Goal: Contribute content: Add original content to the website for others to see

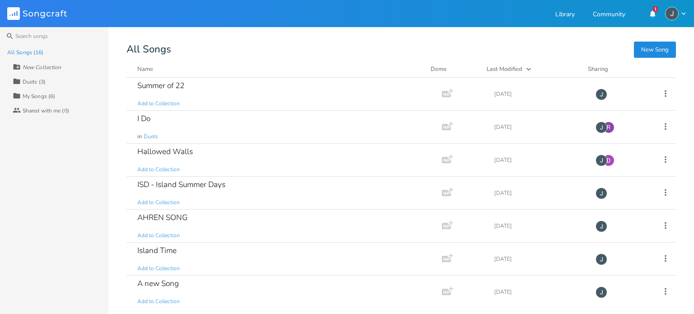
click at [640, 47] on button "New Song" at bounding box center [655, 50] width 42 height 16
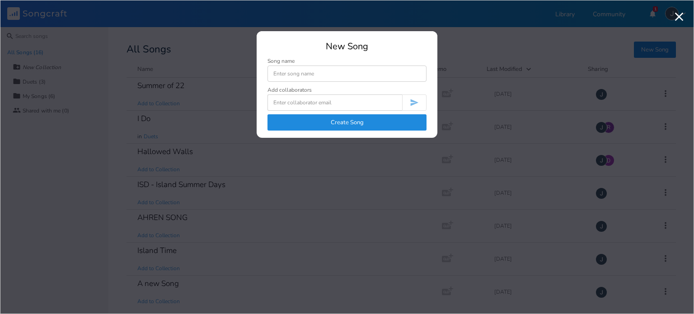
click at [341, 77] on input at bounding box center [346, 74] width 159 height 16
type input "WIP"
click at [349, 121] on button "Create Song" at bounding box center [346, 122] width 159 height 16
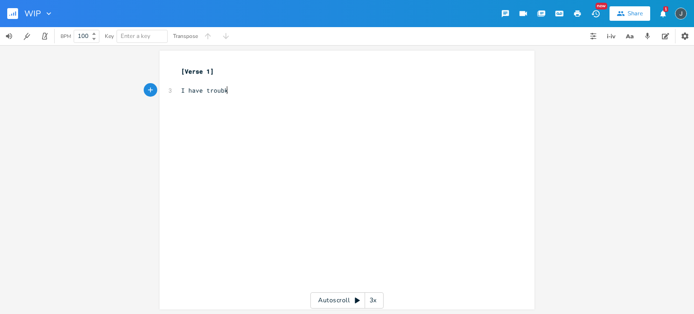
type textarea "I have troubke"
type textarea "le picking where I want eat"
type textarea "to eat"
type textarea "I can't decide what shoes"
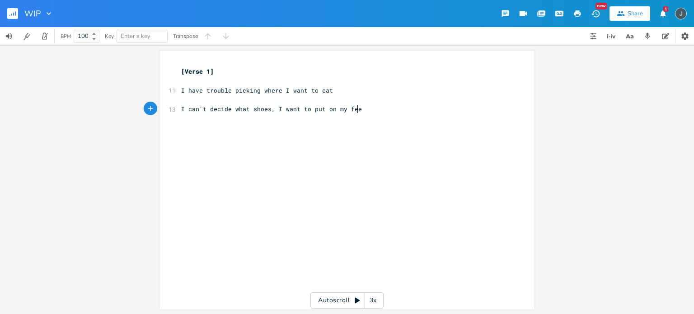
scroll to position [0, 67]
type textarea ", I want to put on my feet"
type textarea "When it comes to TV shows, I say I don't know"
type textarea "But theres"
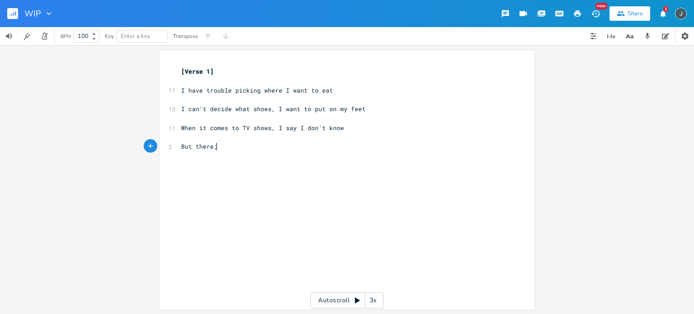
scroll to position [0, 4]
type textarea ";s"
type textarea "'s wo"
type textarea "one thing that I'm sure of,"
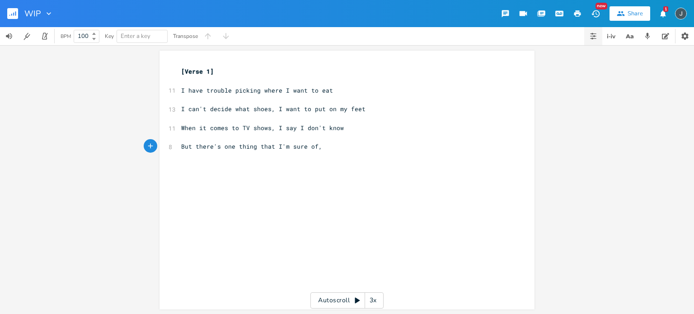
click at [593, 36] on icon "button" at bounding box center [594, 36] width 2 height 2
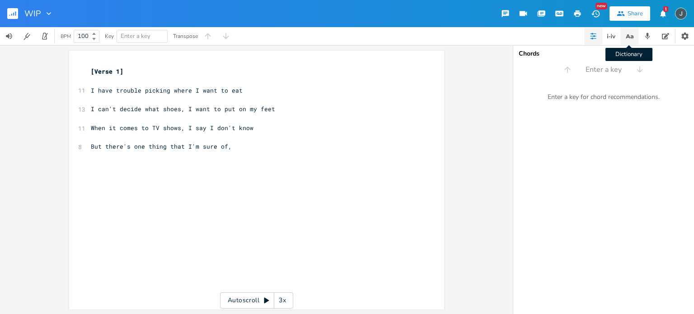
click at [627, 36] on icon "button" at bounding box center [629, 36] width 11 height 11
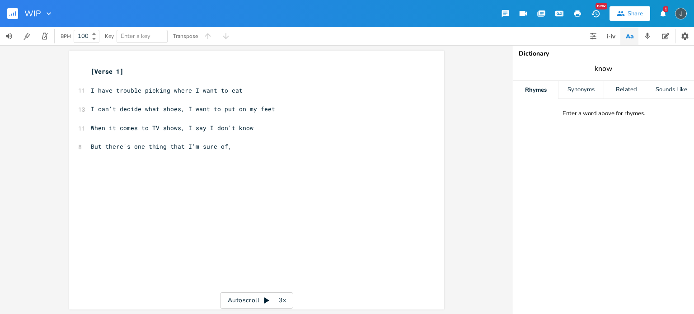
type input "know"
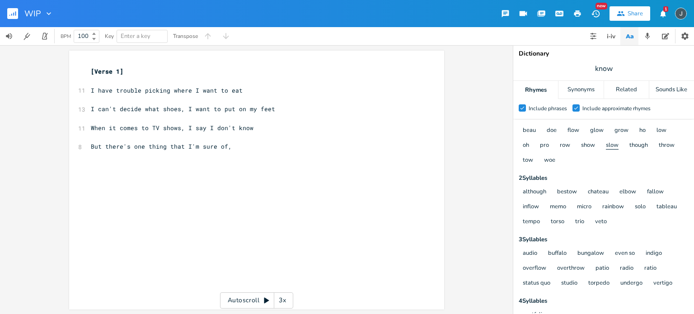
scroll to position [0, 0]
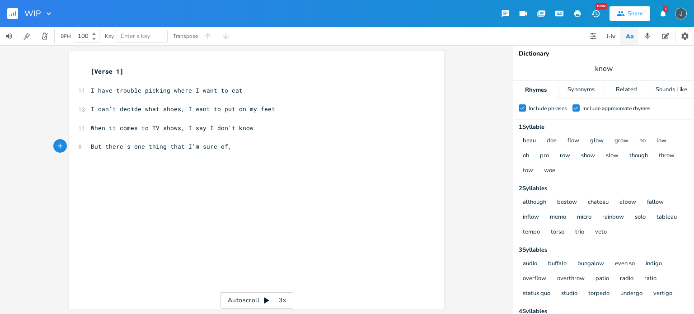
click at [240, 149] on pre "But there's one thing that I'm sure of," at bounding box center [252, 146] width 326 height 9
type textarea "say I don't know"
drag, startPoint x: 249, startPoint y: 129, endPoint x: 87, endPoint y: 129, distance: 162.6
click at [89, 129] on pre "When it comes to TV shows, I say I don't know" at bounding box center [252, 127] width 326 height 9
type textarea "I"
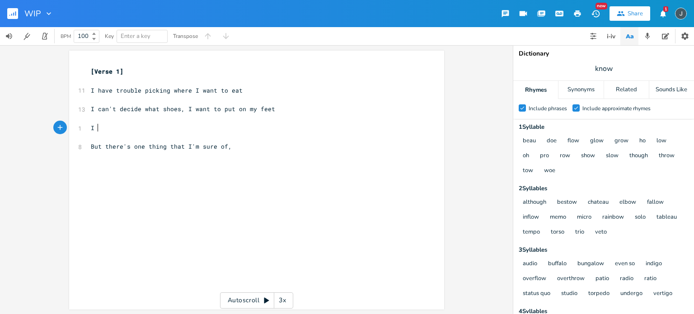
scroll to position [0, 2]
type textarea "Whatever is my favrou"
type textarea "ourite is my favourite TV S"
type textarea "show"
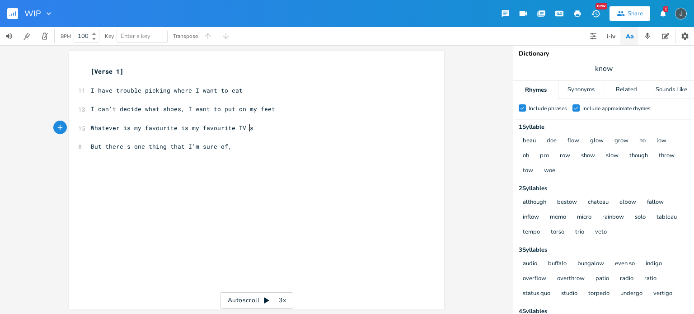
scroll to position [0, 14]
click at [240, 145] on pre "But there's one thing that I'm sure of," at bounding box center [252, 146] width 326 height 9
type textarea "and you should know"
type textarea "It's you"
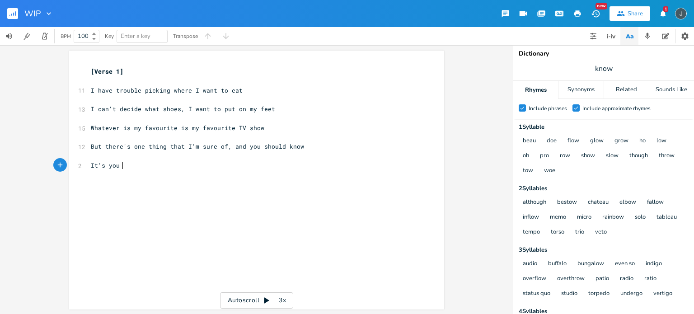
scroll to position [0, 20]
type textarea "I'm 100%"
type textarea ", confident it's you"
type textarea "No ifs, and, buts, of"
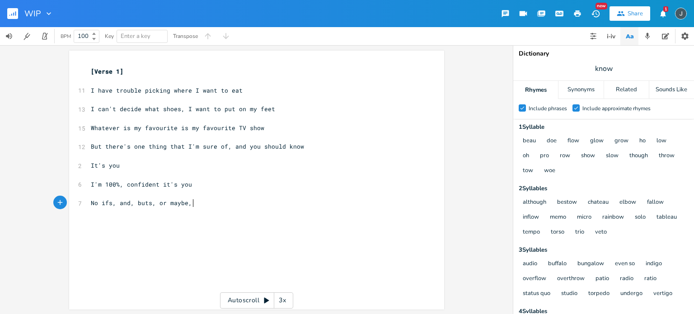
type textarea "r maybe, i"
type textarea "e's it's true"
click at [192, 200] on span "No ifs, and, buts, or maybe's it's true" at bounding box center [161, 203] width 141 height 8
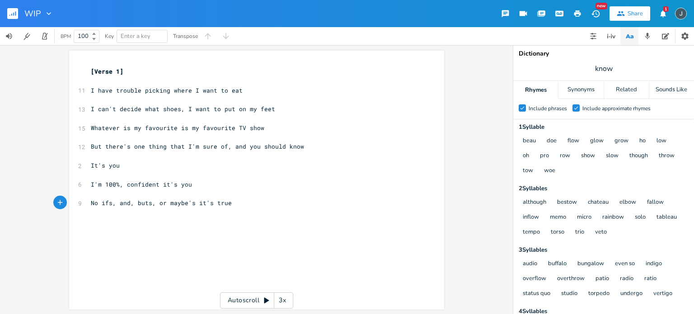
click at [195, 205] on span "No ifs, and, buts, or maybe's it's true" at bounding box center [161, 203] width 141 height 8
click at [127, 233] on pre "​" at bounding box center [252, 231] width 326 height 9
click at [599, 70] on input "know" at bounding box center [603, 69] width 18 height 10
type input "you"
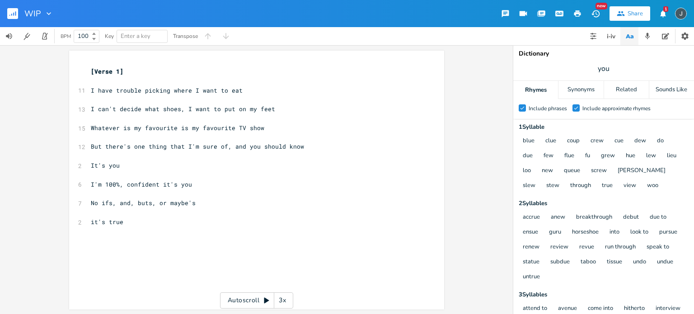
scroll to position [0, 0]
click at [146, 221] on pre "it's true" at bounding box center [252, 221] width 326 height 9
type textarea "I do'"
type textarea "n't need n"
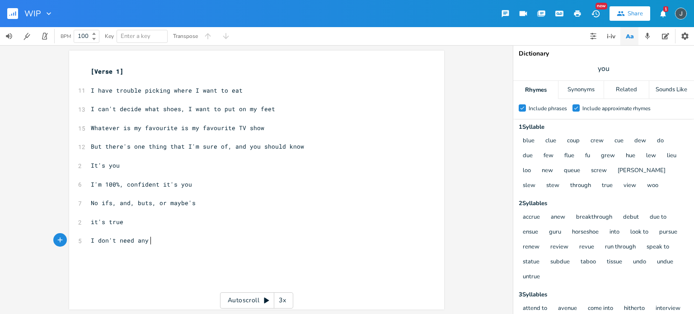
scroll to position [0, 12]
type textarea "any more time to think it through"
type textarea "On a multiple choice"
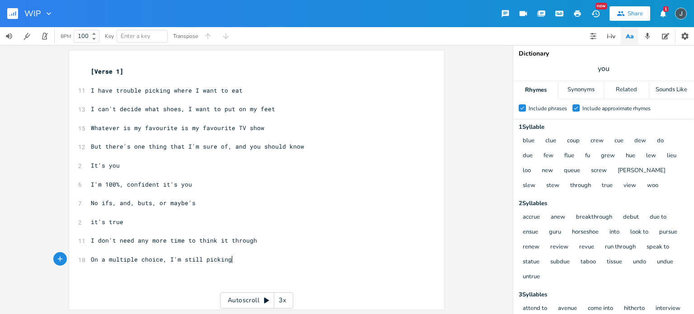
scroll to position [0, 47]
type textarea ", I'm still picking y-o-u"
type textarea "picking you"
click at [238, 271] on pre "​" at bounding box center [252, 268] width 326 height 9
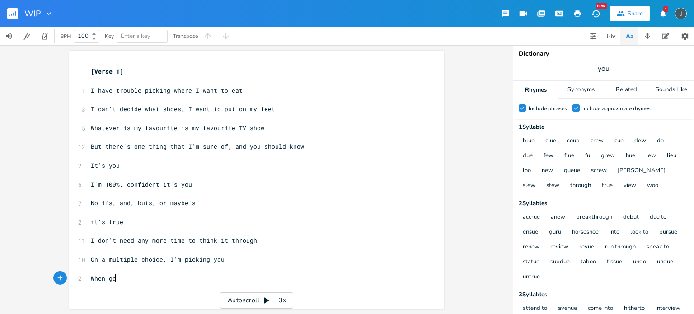
type textarea "When get"
click at [102, 160] on pre "​" at bounding box center [252, 155] width 326 height 9
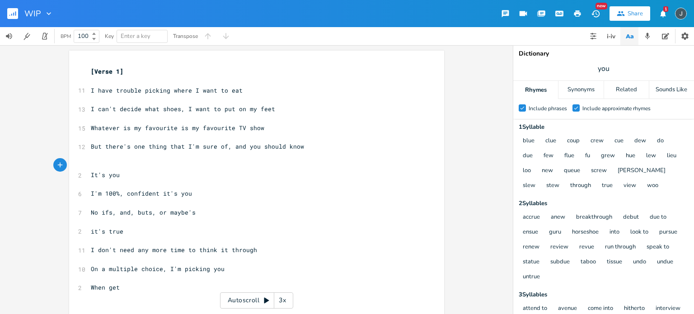
type textarea "="
type textarea "[Chorus]"
click at [89, 280] on pre "​" at bounding box center [252, 278] width 326 height 9
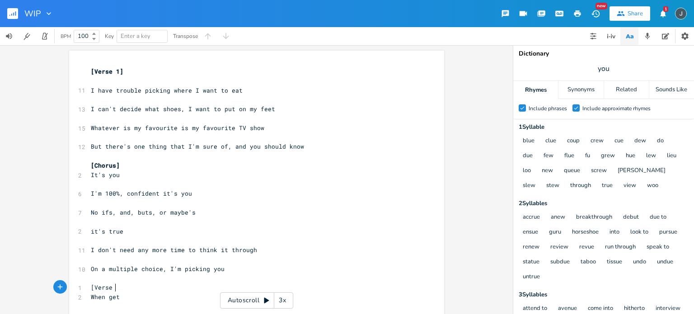
scroll to position [0, 22]
type textarea "[Verse 2]"
type textarea "I'm not su"
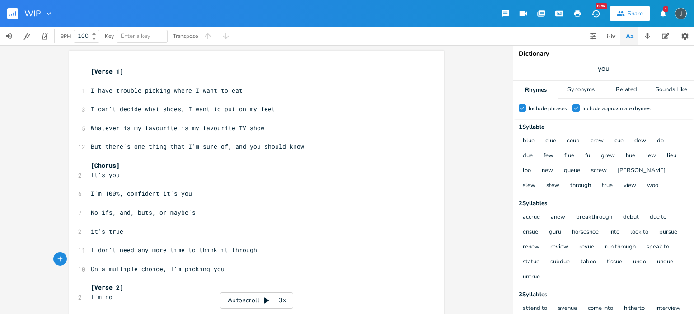
type textarea "re time to think it through"
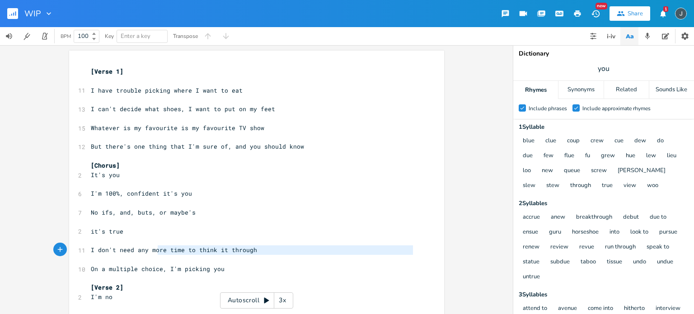
drag, startPoint x: 237, startPoint y: 263, endPoint x: 155, endPoint y: 248, distance: 83.3
click at [155, 248] on div "[Verse 1] ​ 11 I have trouble picking where I want to eat ​ 13 I can't decide w…" at bounding box center [252, 189] width 326 height 244
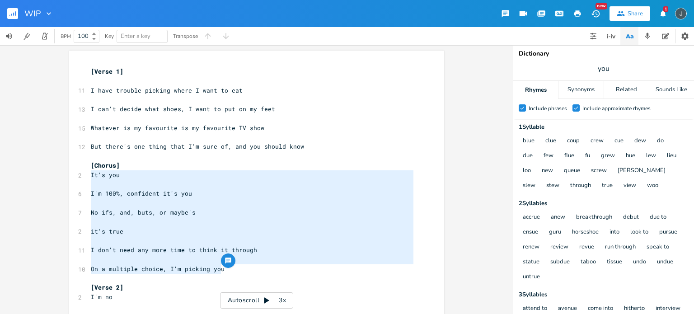
drag, startPoint x: 229, startPoint y: 269, endPoint x: 68, endPoint y: 171, distance: 188.3
click at [69, 171] on div "It's you I'm 100%, confident it's you No ifs, and, buts, or maybe's it's true I…" at bounding box center [256, 187] width 375 height 273
type textarea "It's you I'm 100%, confident it's you No ifs, and, buts, or maybe's it's true I…"
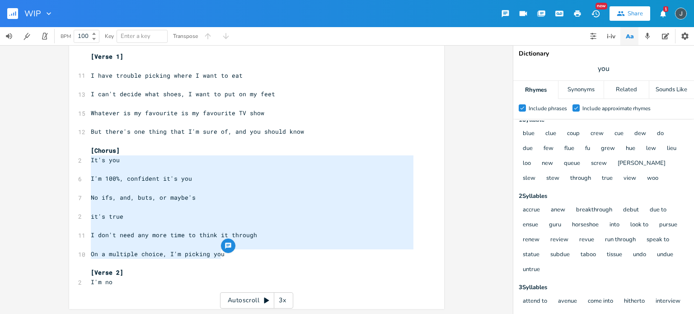
scroll to position [0, 0]
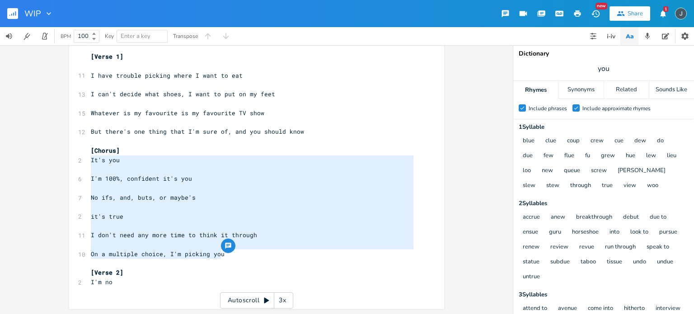
click at [99, 159] on span "It's you" at bounding box center [105, 160] width 29 height 8
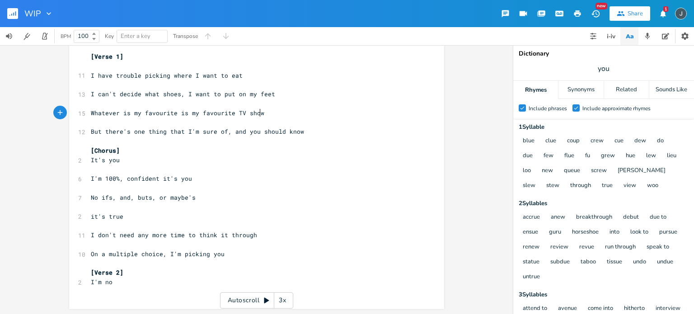
click at [287, 113] on pre "Whatever is my favourite is my favourite TV show" at bounding box center [252, 112] width 326 height 9
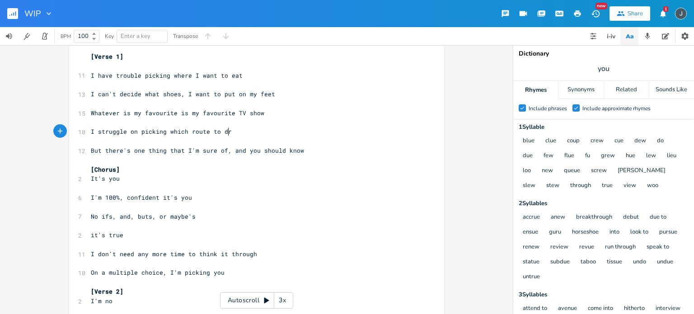
type textarea "I struggle on picking which route to drive"
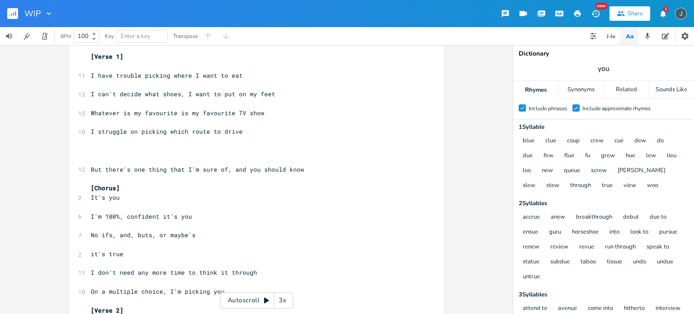
click at [604, 68] on input "you" at bounding box center [604, 69] width 12 height 10
click at [89, 150] on pre "​" at bounding box center [252, 150] width 326 height 9
type textarea "I don't know whether we should meet at 6 or 5"
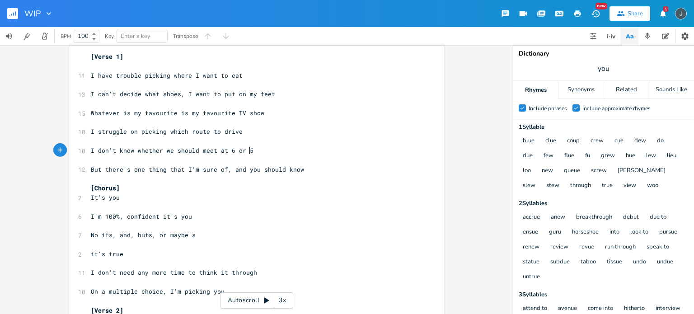
scroll to position [0, 126]
click at [151, 150] on span "I don't know whether we should meet at 6 or 5" at bounding box center [172, 150] width 163 height 8
type textarea "if"
click at [140, 74] on span "I have trouble picking where I want to eat" at bounding box center [167, 75] width 152 height 8
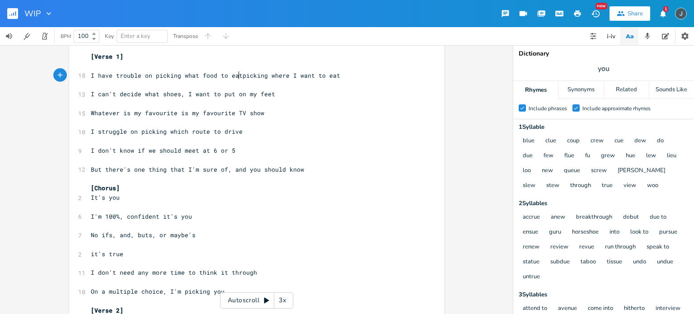
scroll to position [0, 74]
type textarea "on picking what food to eat"
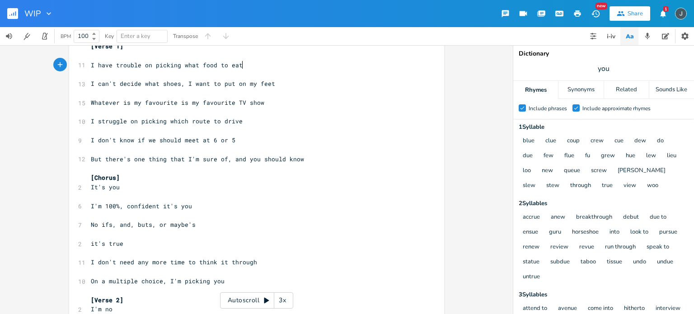
scroll to position [26, 0]
click at [230, 281] on pre "On a multiple choice, I'm picking you" at bounding box center [252, 280] width 326 height 9
type textarea "yeah you"
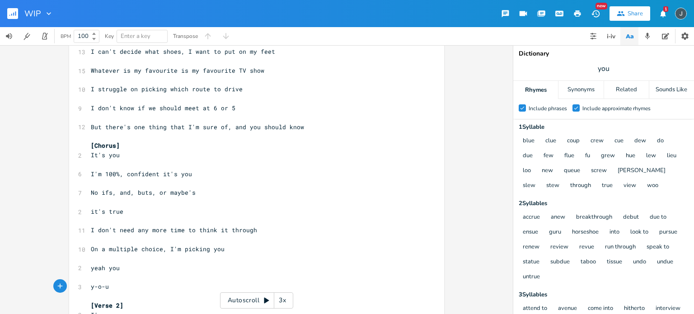
scroll to position [90, 0]
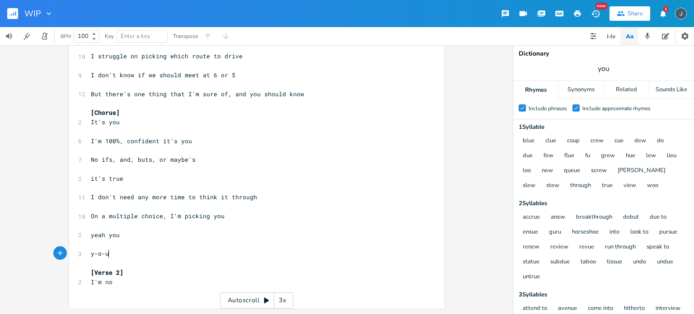
type textarea "y-o-u"
type textarea "I'm no"
drag, startPoint x: 110, startPoint y: 282, endPoint x: 86, endPoint y: 285, distance: 23.6
click at [89, 285] on pre "I'm no" at bounding box center [252, 281] width 326 height 9
type textarea "Which lines fase"
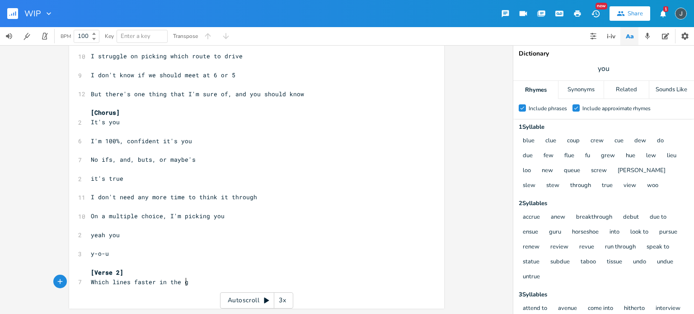
type textarea "ter in the go"
type textarea "rocery"
type textarea "at the grocery store?"
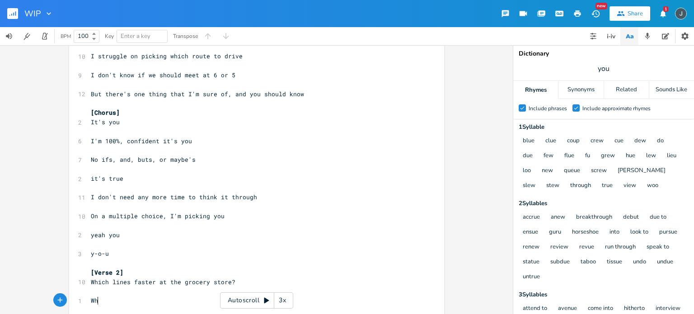
type textarea "Wh"
click at [610, 68] on span "you" at bounding box center [603, 69] width 181 height 16
type input "store"
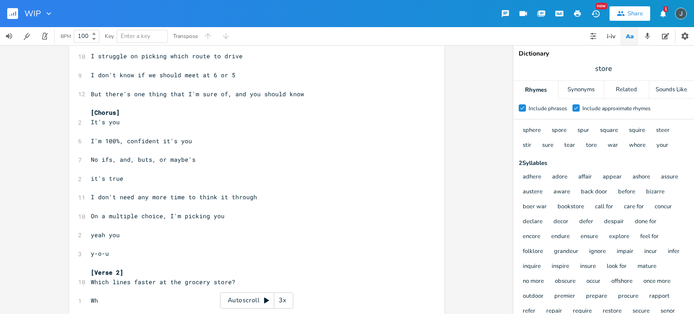
scroll to position [109, 0]
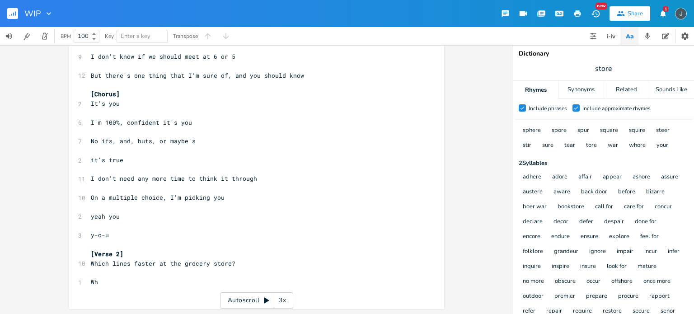
click at [93, 282] on span "Wh" at bounding box center [94, 282] width 7 height 8
type textarea "should we go to our spot, or should we explore?"
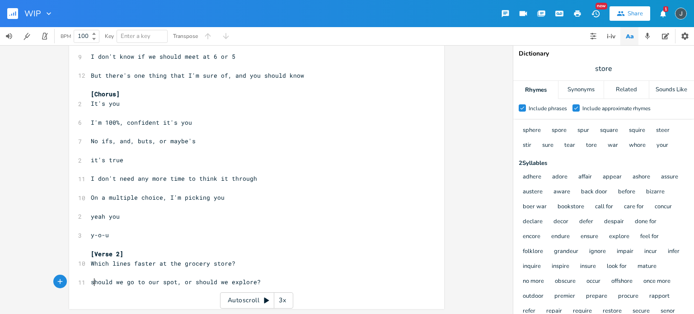
click at [92, 282] on span "should we go to our spot, or should we explore?" at bounding box center [176, 282] width 170 height 8
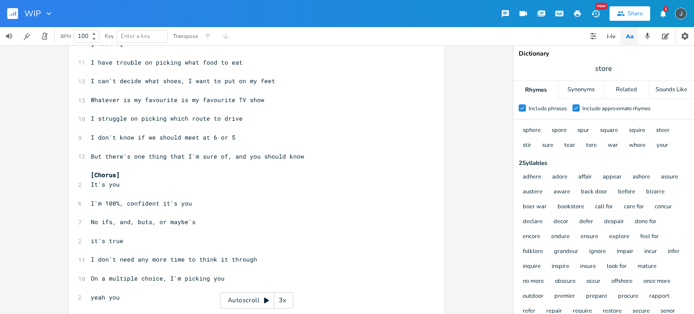
scroll to position [109, 0]
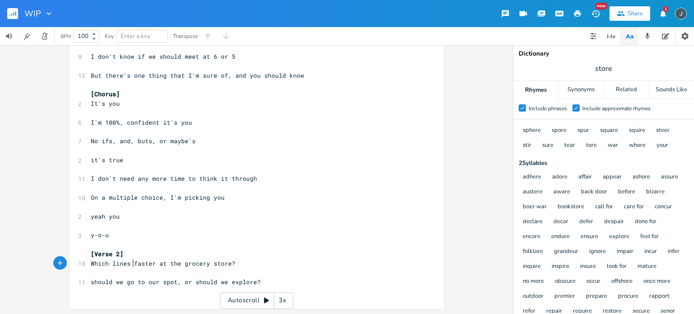
click at [130, 261] on span "Which lines faster at the grocery store?" at bounding box center [163, 263] width 145 height 8
type textarea "going"
click at [262, 281] on pre "should we go to our spot, or should we explore?" at bounding box center [252, 281] width 326 height 9
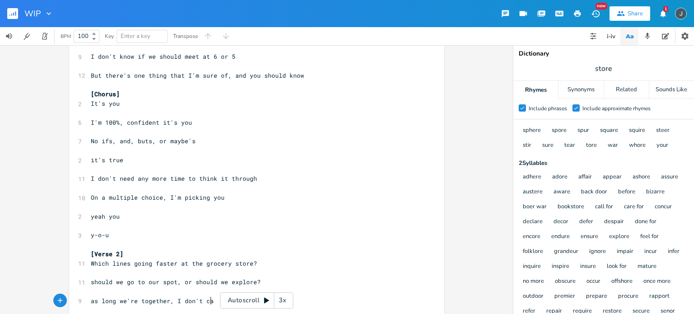
type textarea "as long we're together, I don't care"
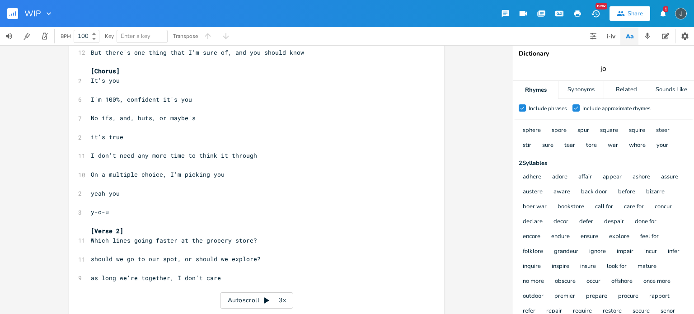
type input "job"
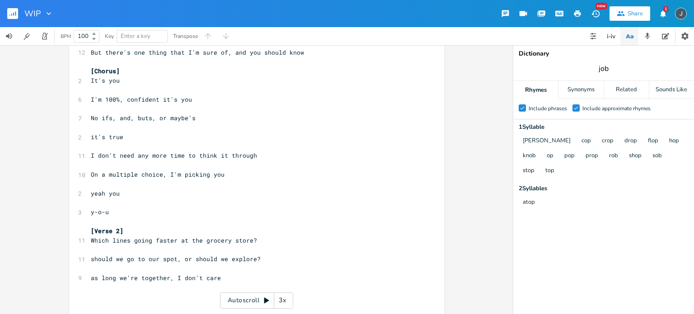
click at [601, 68] on input "job" at bounding box center [604, 69] width 10 height 10
type input "seas"
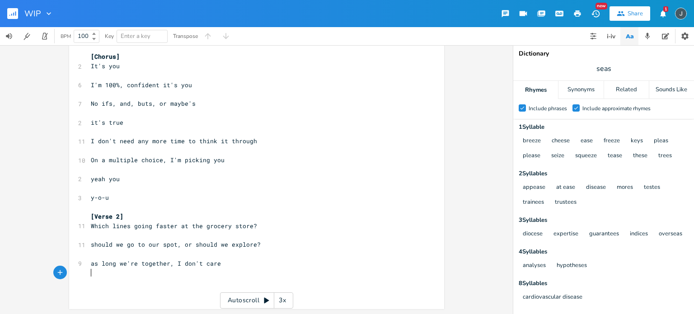
click at [118, 271] on pre "​" at bounding box center [252, 272] width 326 height 9
type textarea "Does it feel like hom"
type textarea "Or"
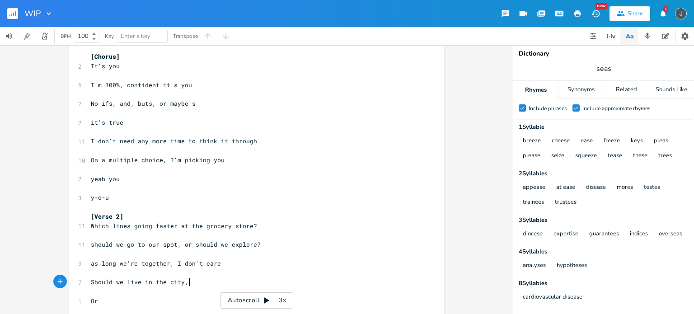
type textarea "Should we live in the city, i"
type textarea "or in the trees?"
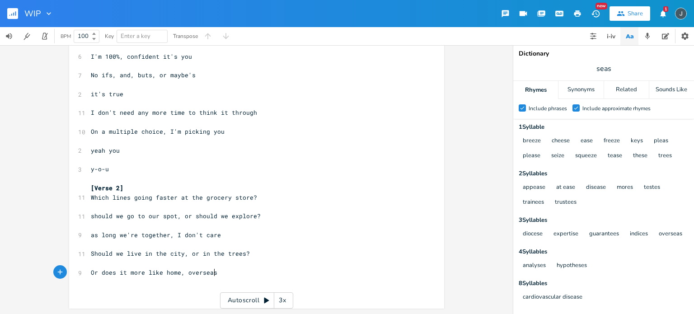
type textarea "does it more like home, oversease"
type textarea ","
type textarea "if home is where the heart is, i'm aalready"
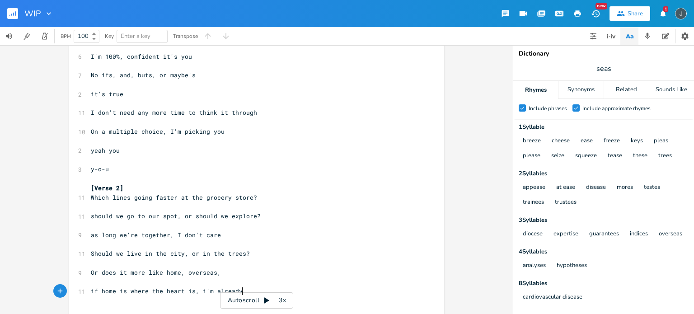
type textarea "lready ht"
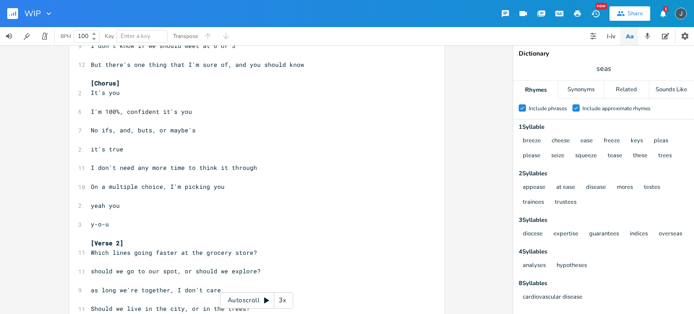
scroll to position [0, 0]
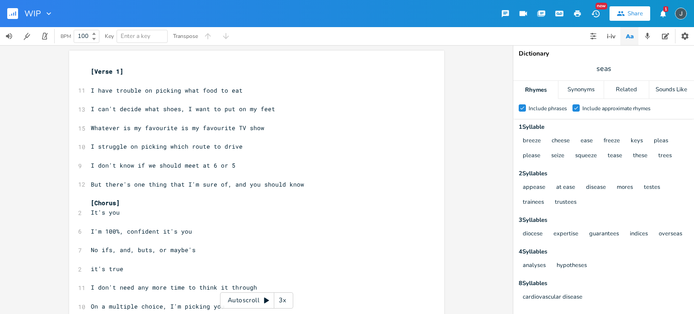
type textarea "there"
type textarea "​"
drag, startPoint x: 98, startPoint y: 300, endPoint x: 336, endPoint y: 253, distance: 242.7
click at [336, 253] on pre "No ifs, and, buts, or maybe's" at bounding box center [252, 249] width 326 height 9
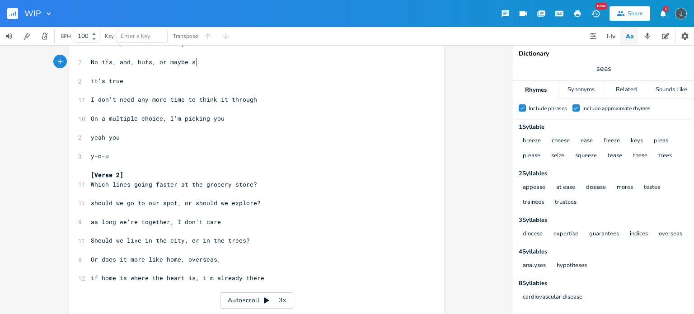
scroll to position [188, 0]
click at [172, 118] on span "On a multiple choice, I'm picking you" at bounding box center [158, 118] width 134 height 8
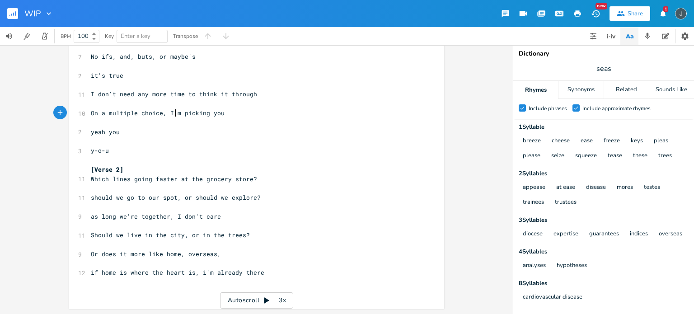
scroll to position [193, 0]
type textarea "multiple choice, I'"
drag, startPoint x: 106, startPoint y: 113, endPoint x: 171, endPoint y: 115, distance: 65.1
click at [171, 115] on span "On a multiple choice, I'm picking you" at bounding box center [158, 113] width 134 height 8
click at [113, 168] on span "[Verse 2]" at bounding box center [107, 169] width 33 height 8
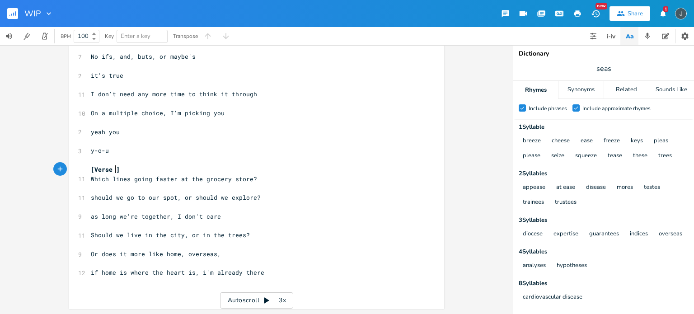
type textarea "3"
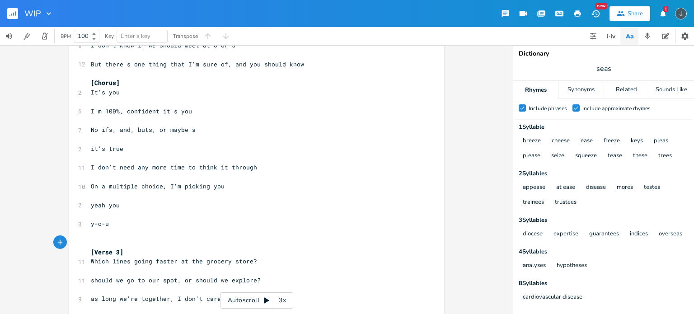
scroll to position [203, 0]
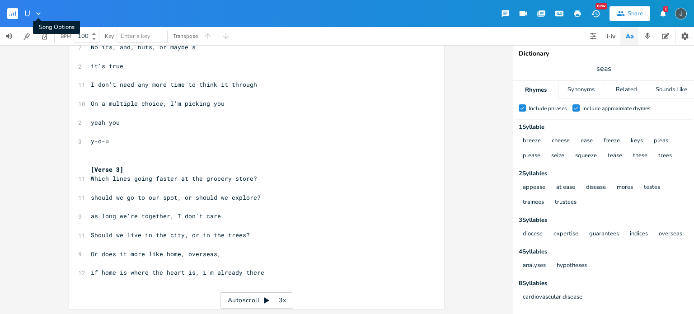
type input "U"
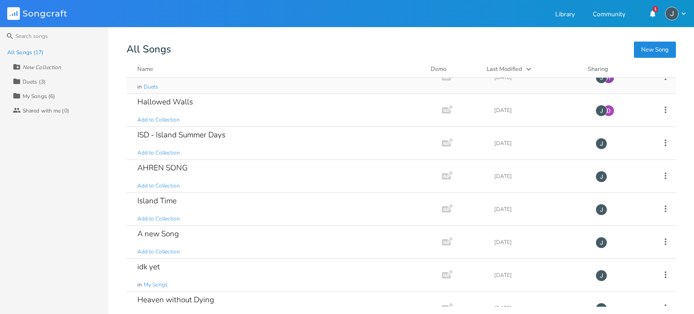
scroll to position [83, 0]
click at [246, 136] on div "ISD - Island Summer Days Add to Collection" at bounding box center [282, 143] width 290 height 33
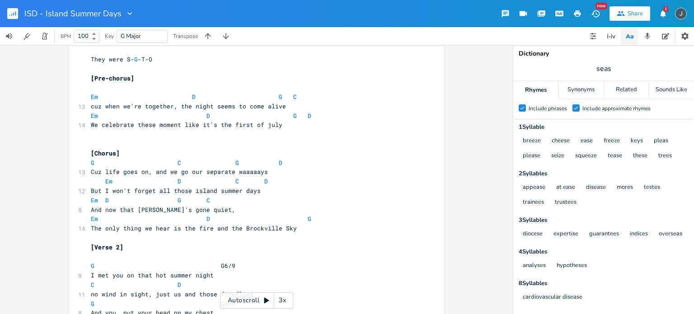
scroll to position [294, 0]
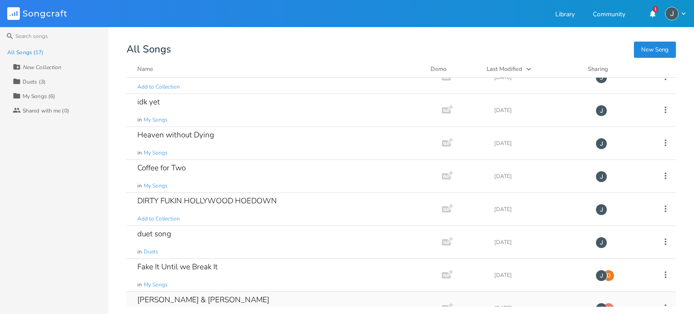
scroll to position [164, 0]
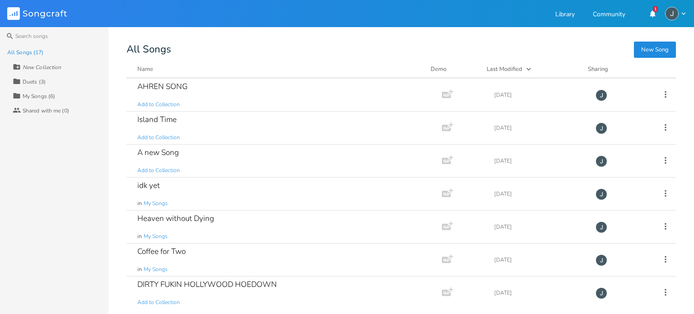
click at [199, 230] on div "Heaven without Dying in My Songs" at bounding box center [282, 227] width 290 height 33
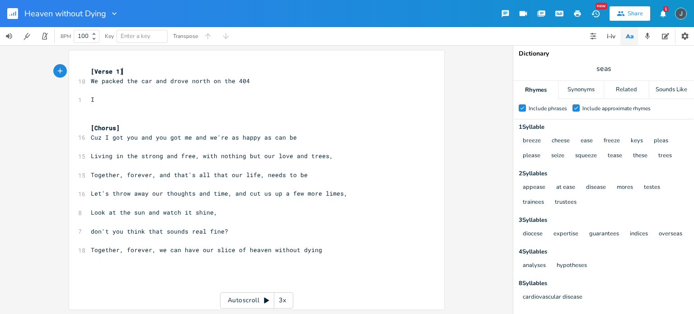
scroll to position [1, 0]
